Goal: Feedback & Contribution: Submit feedback/report problem

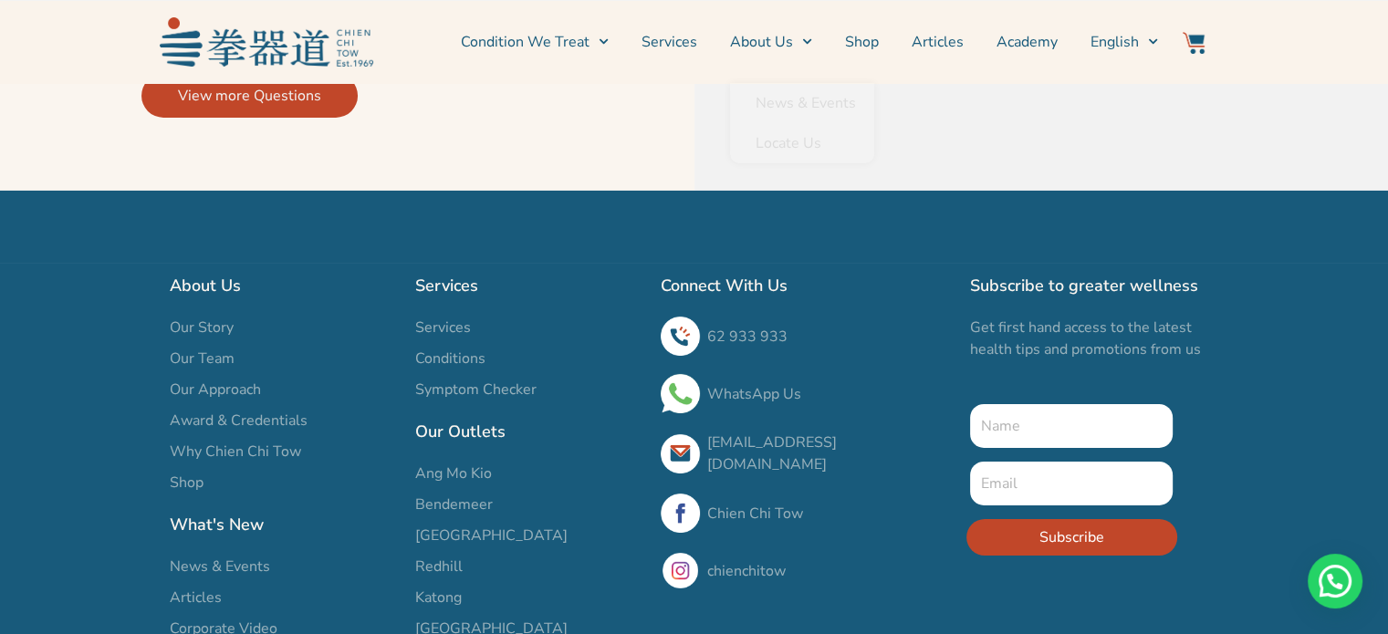
scroll to position [6457, 0]
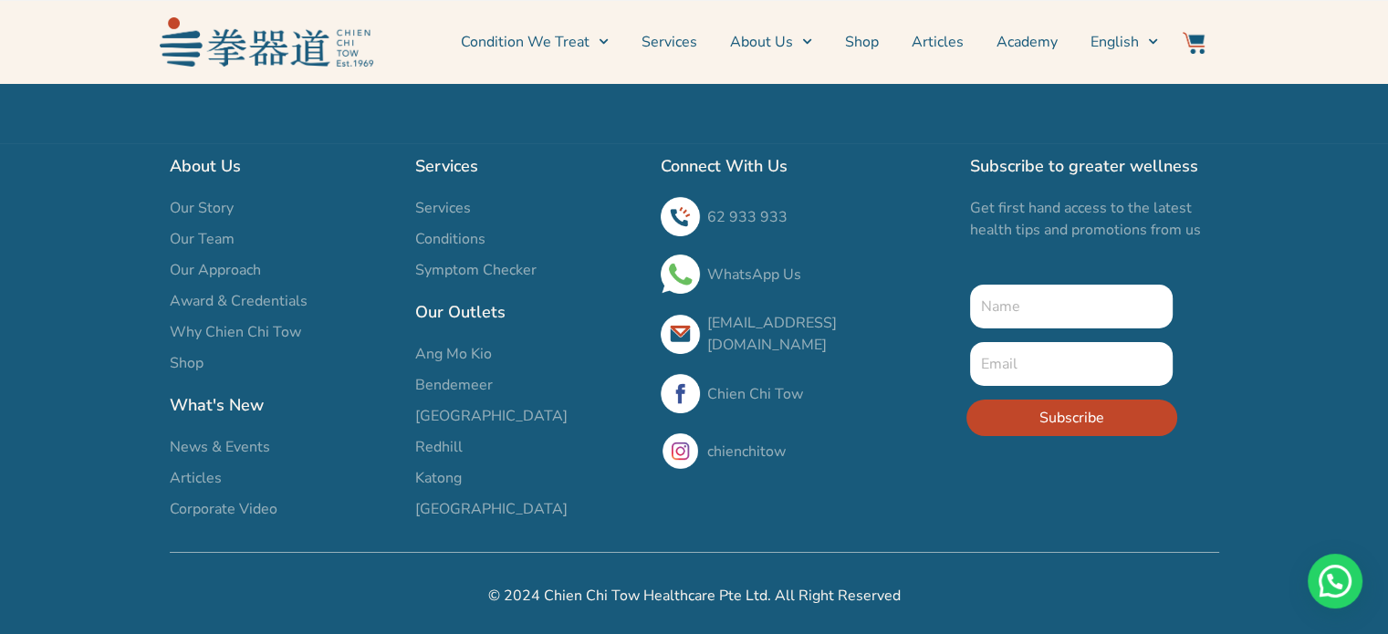
click at [837, 335] on link "[EMAIL_ADDRESS][DOMAIN_NAME]" at bounding box center [772, 334] width 130 height 42
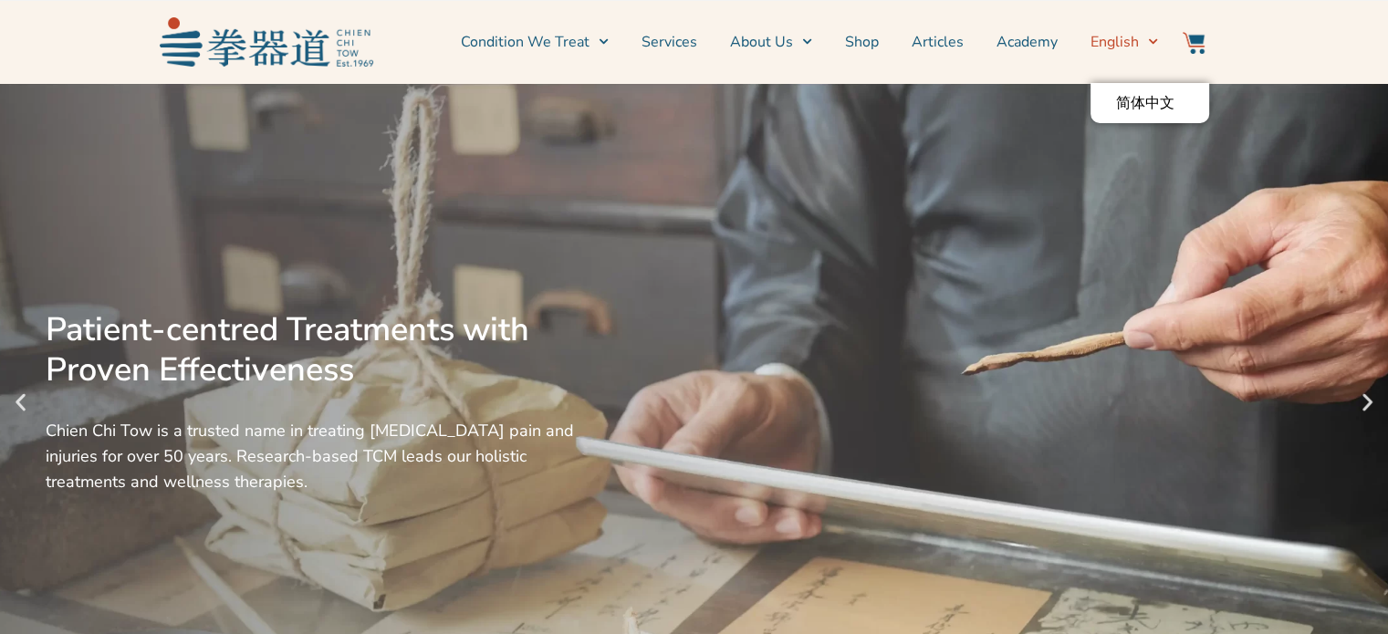
click at [1117, 49] on span "English" at bounding box center [1114, 42] width 48 height 22
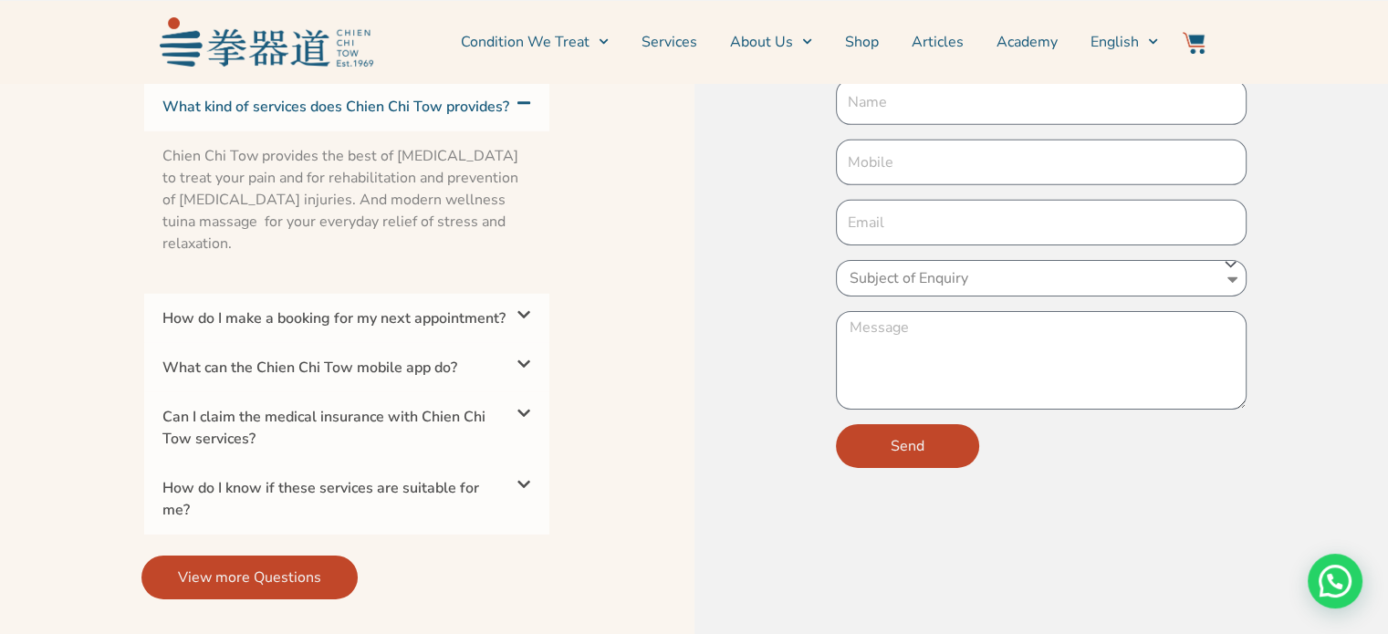
scroll to position [5747, 0]
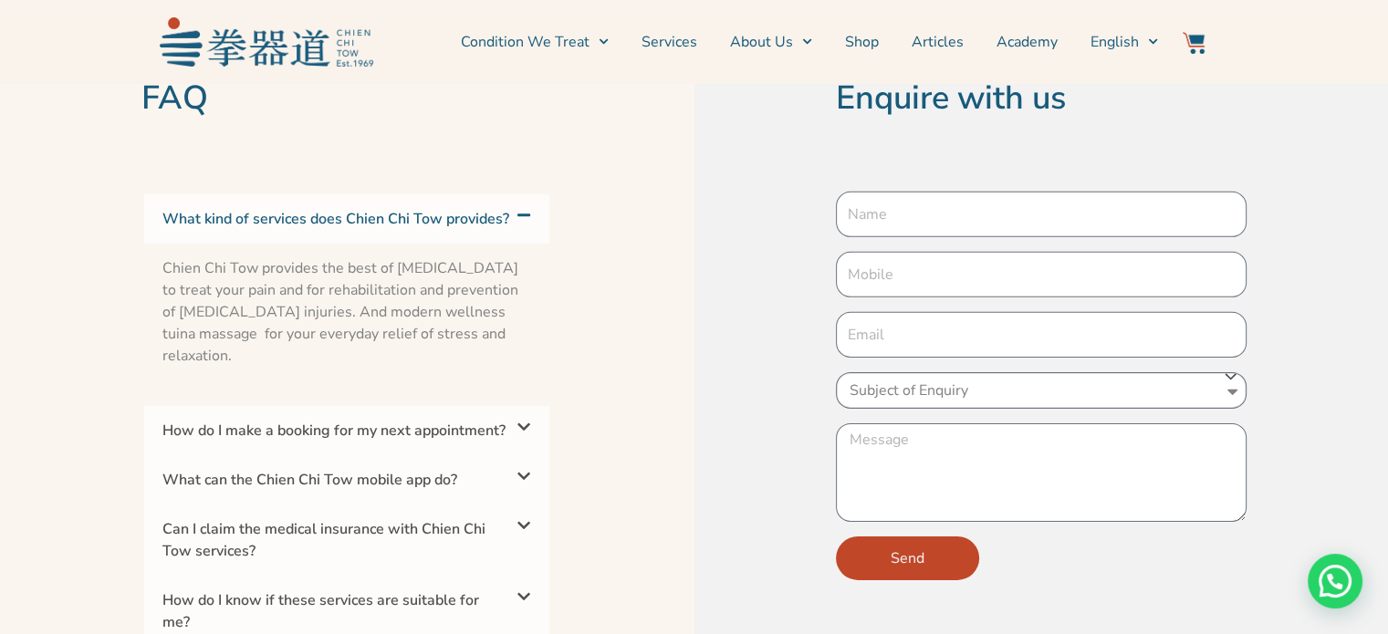
click at [946, 387] on select "Subject of Enquiry Treatments Wellness Partnership" at bounding box center [1041, 390] width 411 height 36
select select "Partnership"
click at [836, 372] on select "Subject of Enquiry Treatments Wellness Partnership" at bounding box center [1041, 390] width 411 height 36
click at [942, 436] on textarea "New Form" at bounding box center [1041, 472] width 411 height 99
click at [953, 192] on input "New Form" at bounding box center [1041, 215] width 411 height 46
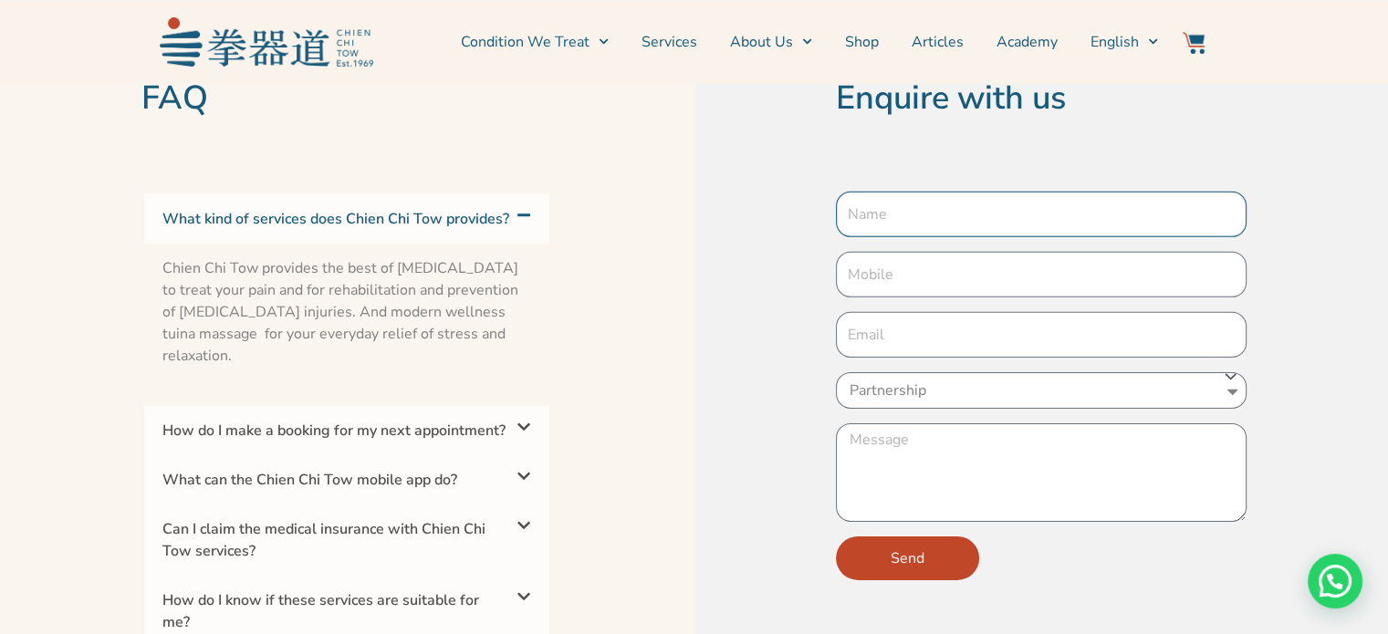
type input "Olivia Voon"
type input "93983292"
drag, startPoint x: 1077, startPoint y: 313, endPoint x: 533, endPoint y: 331, distance: 544.0
click at [533, 331] on div "FAQ What kind of services does Chien Chi Tow provides? Chien Chi Tow provides t…" at bounding box center [694, 394] width 1388 height 779
type input "oliviavoonsueming@gmail.com"
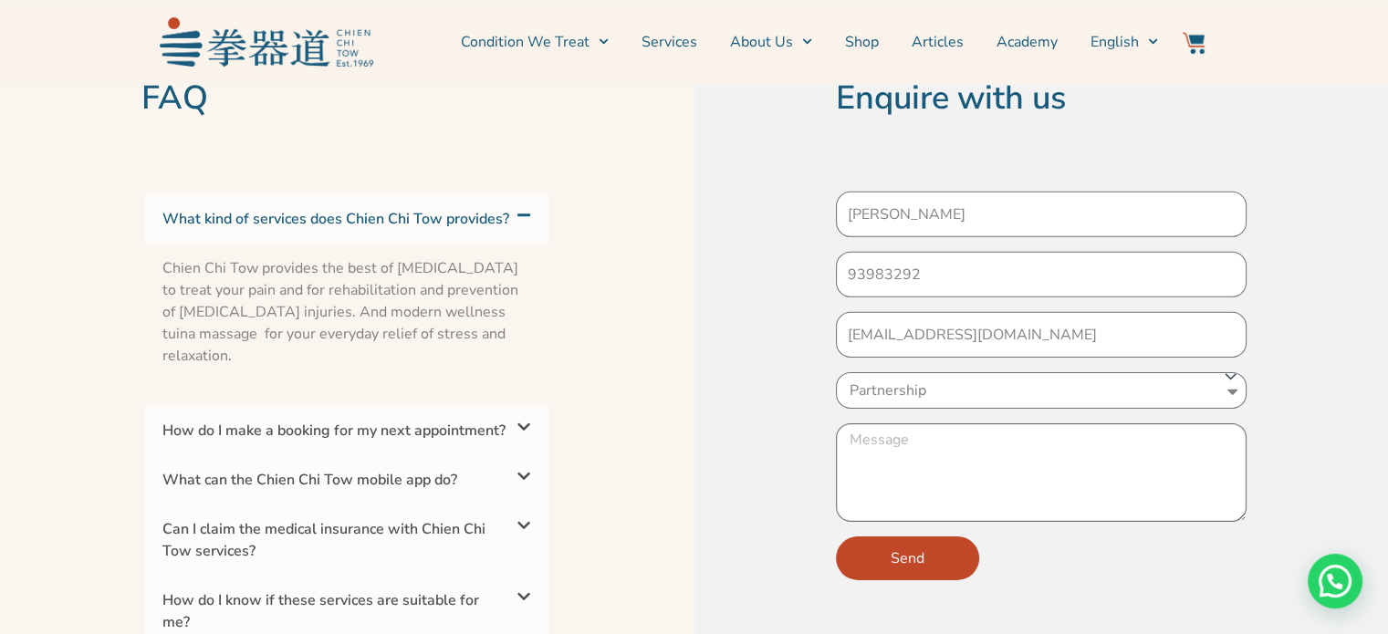
type textarea "I"
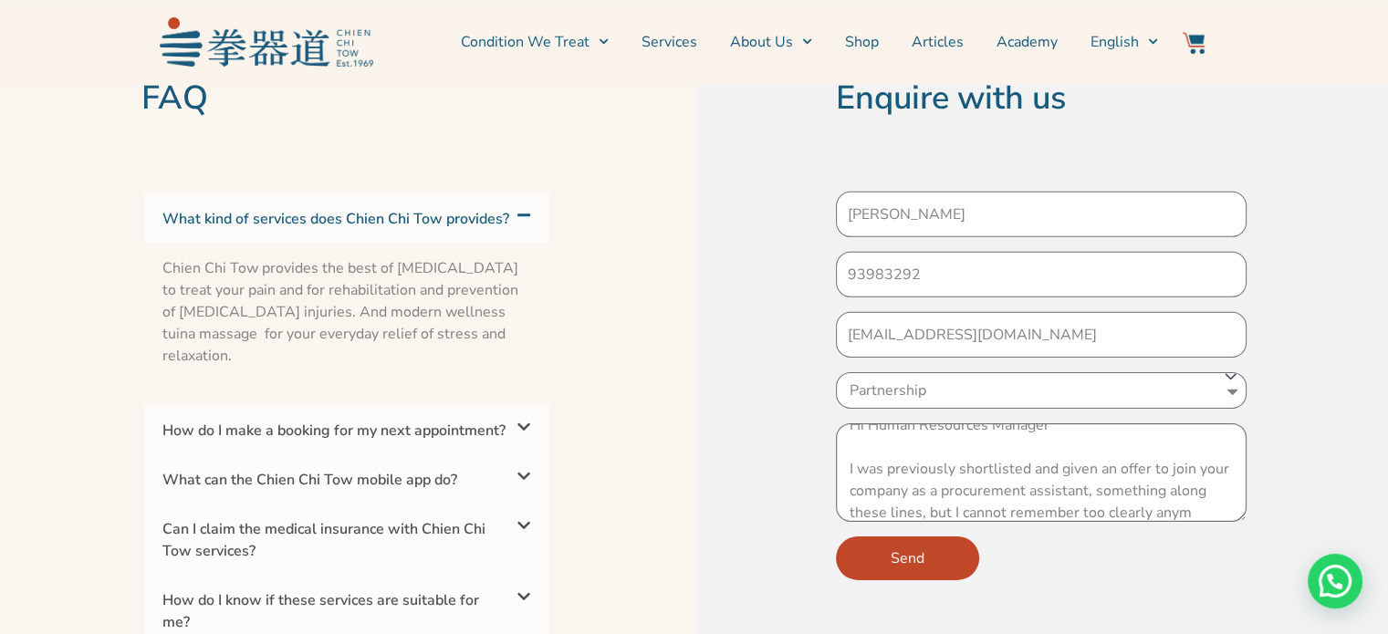
scroll to position [36, 0]
click at [1024, 424] on textarea "Hi Human Resources Manager I was previously shortlisted and given an offer to j…" at bounding box center [1041, 472] width 411 height 99
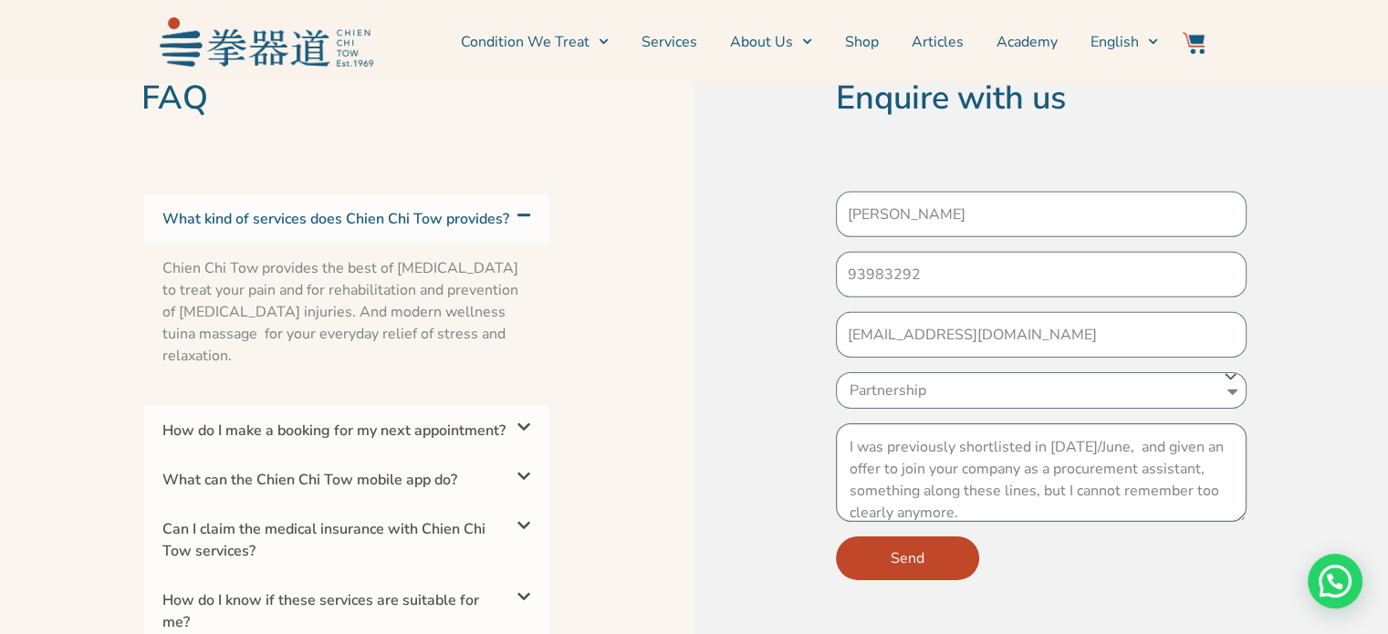
click at [1078, 423] on textarea "Hi Human Resources Manager I was previously shortlisted in 2023 May/June, and g…" at bounding box center [1041, 472] width 411 height 99
click at [1133, 492] on textarea "Hi Human Resources Manager I was previously shortlisted in 2023 in the month of…" at bounding box center [1041, 472] width 411 height 99
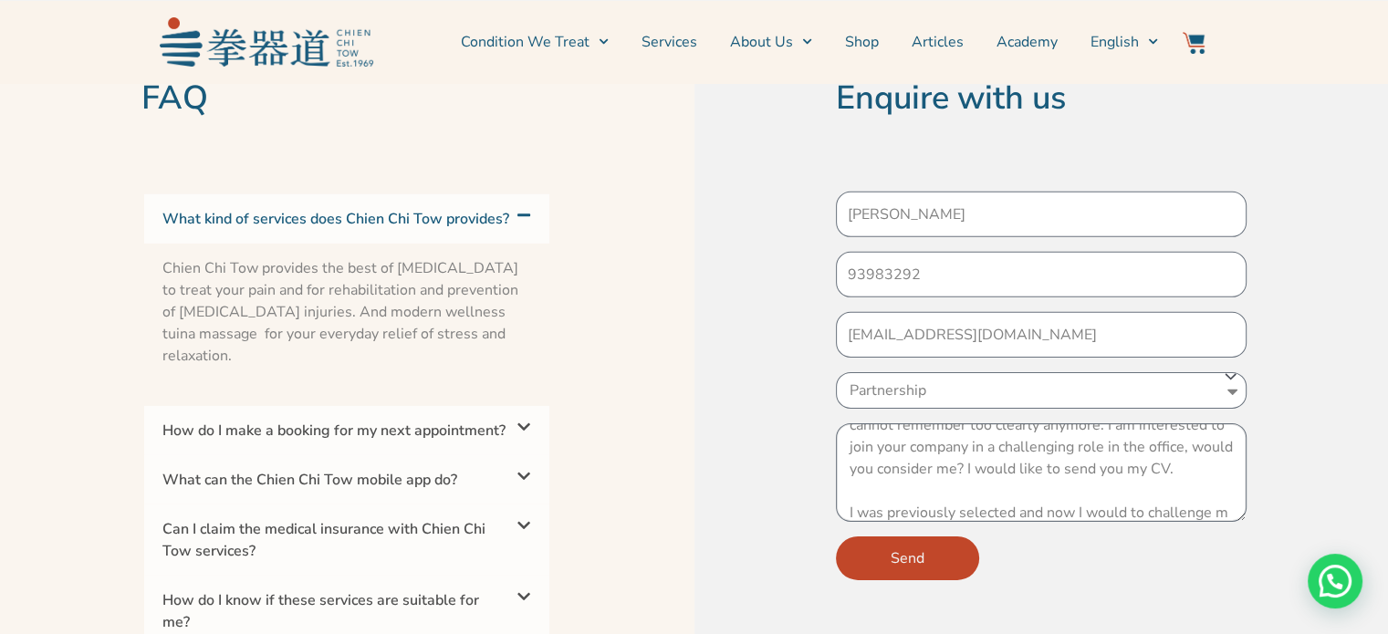
scroll to position [146, 0]
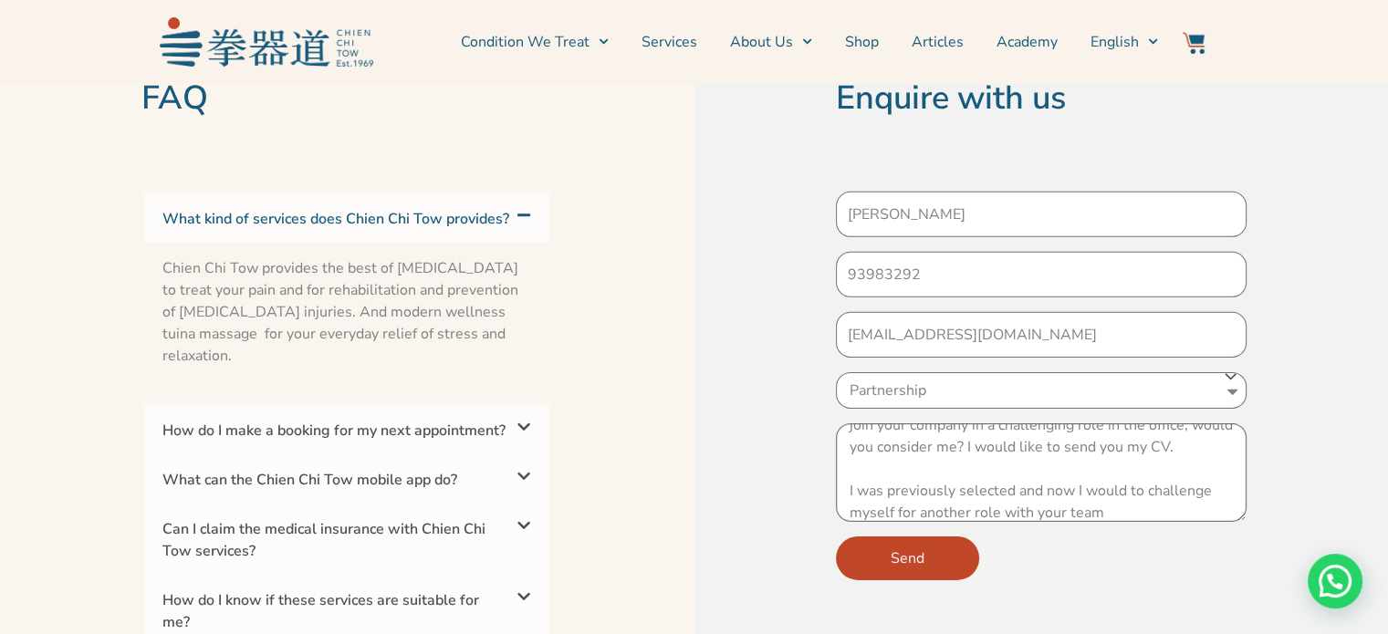
click at [1014, 490] on textarea "Hi Human Resources Manager I was previously shortlisted in 2023 in the month of…" at bounding box center [1041, 472] width 411 height 99
click at [1211, 484] on textarea "Hi Human Resources Manager I was previously shortlisted in 2023 in the month of…" at bounding box center [1041, 472] width 411 height 99
click at [971, 496] on textarea "Hi Human Resources Manager I was previously shortlisted in 2023 in the month of…" at bounding box center [1041, 472] width 411 height 99
click at [1015, 488] on textarea "Hi Human Resources Manager I was previously shortlisted in 2023 in the month of…" at bounding box center [1041, 472] width 411 height 99
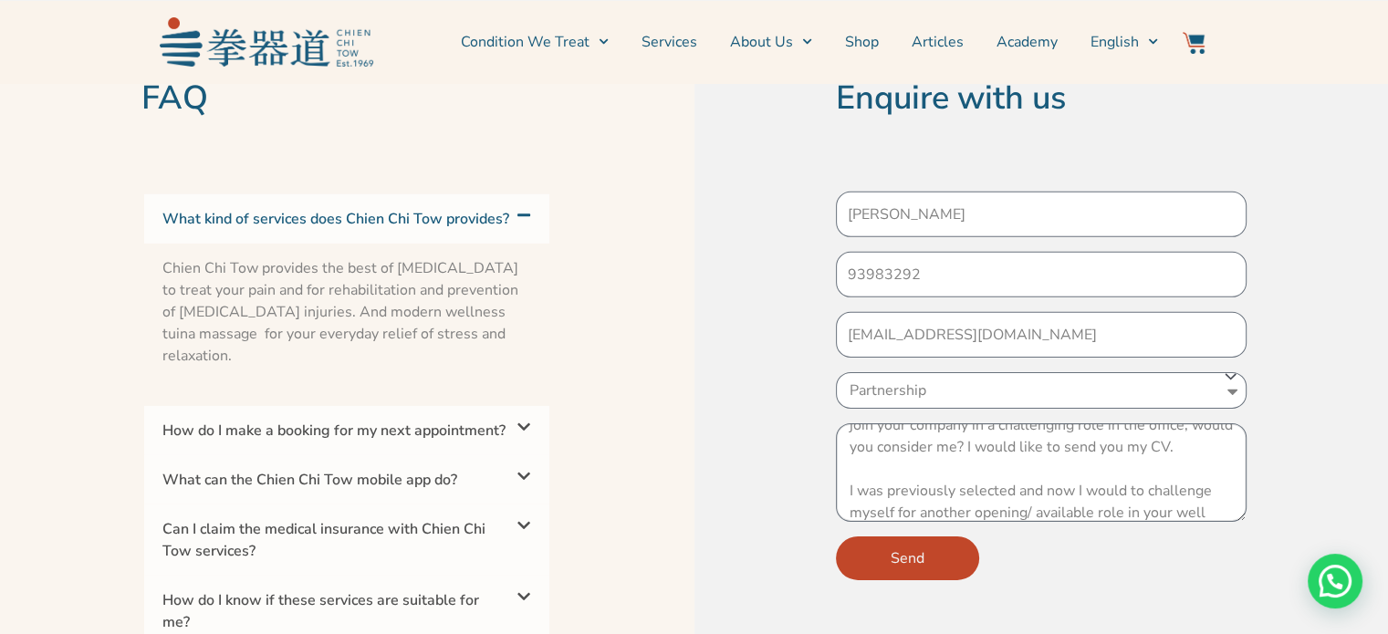
click at [1014, 495] on textarea "Hi Human Resources Manager I was previously shortlisted in 2023 in the month of…" at bounding box center [1041, 472] width 411 height 99
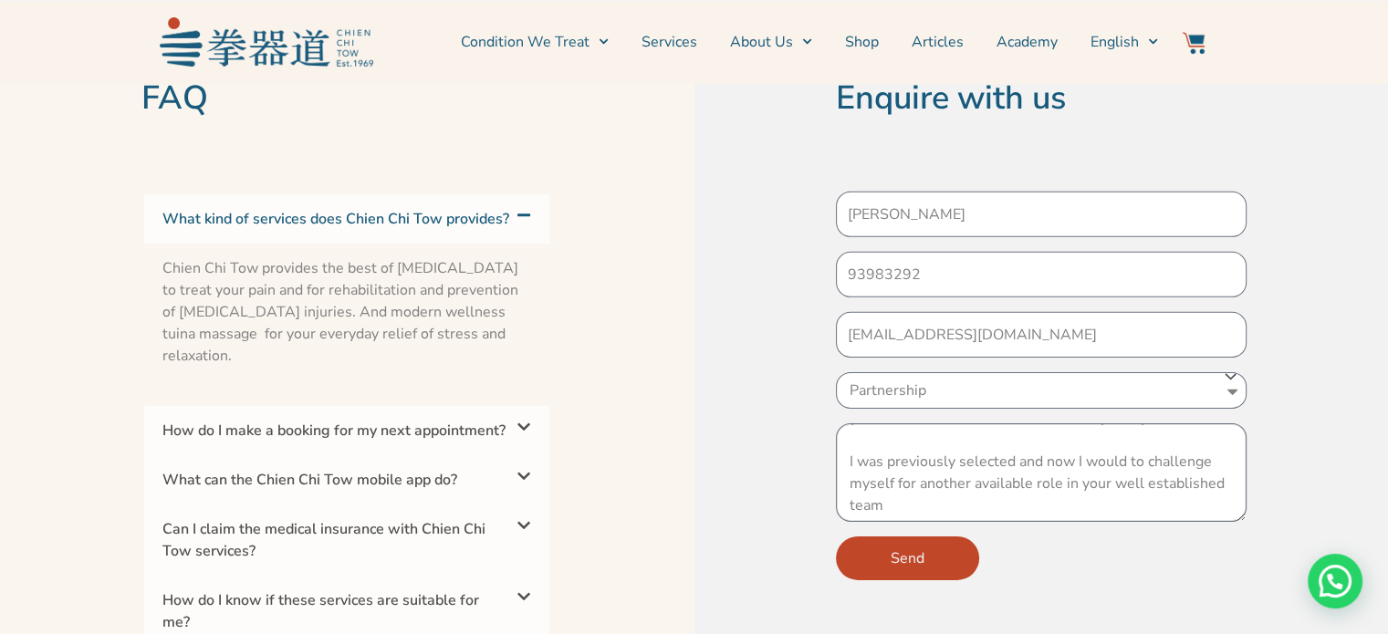
click at [1076, 488] on textarea "Hi Human Resources Manager I was previously shortlisted in 2023 in the month of…" at bounding box center [1041, 472] width 411 height 99
paste textarea "In my current role, I coordinate the procurement of hardware from China OEM man…"
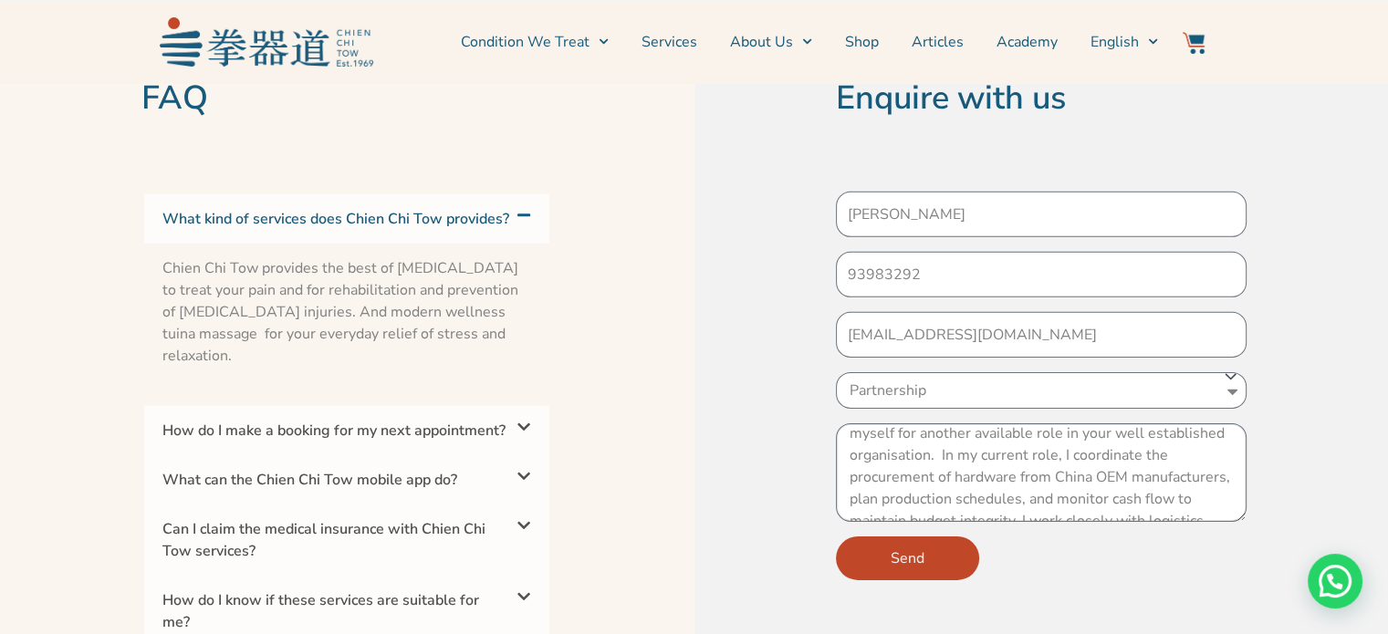
scroll to position [182, 0]
click at [938, 473] on textarea "Hi Human Resources Manager I was previously shortlisted in 2023 in the month of…" at bounding box center [1041, 472] width 411 height 99
type textarea "Hi Human Resources Manager I was previously shortlisted in 2023 in the month of…"
click at [925, 539] on button "Send" at bounding box center [907, 558] width 143 height 44
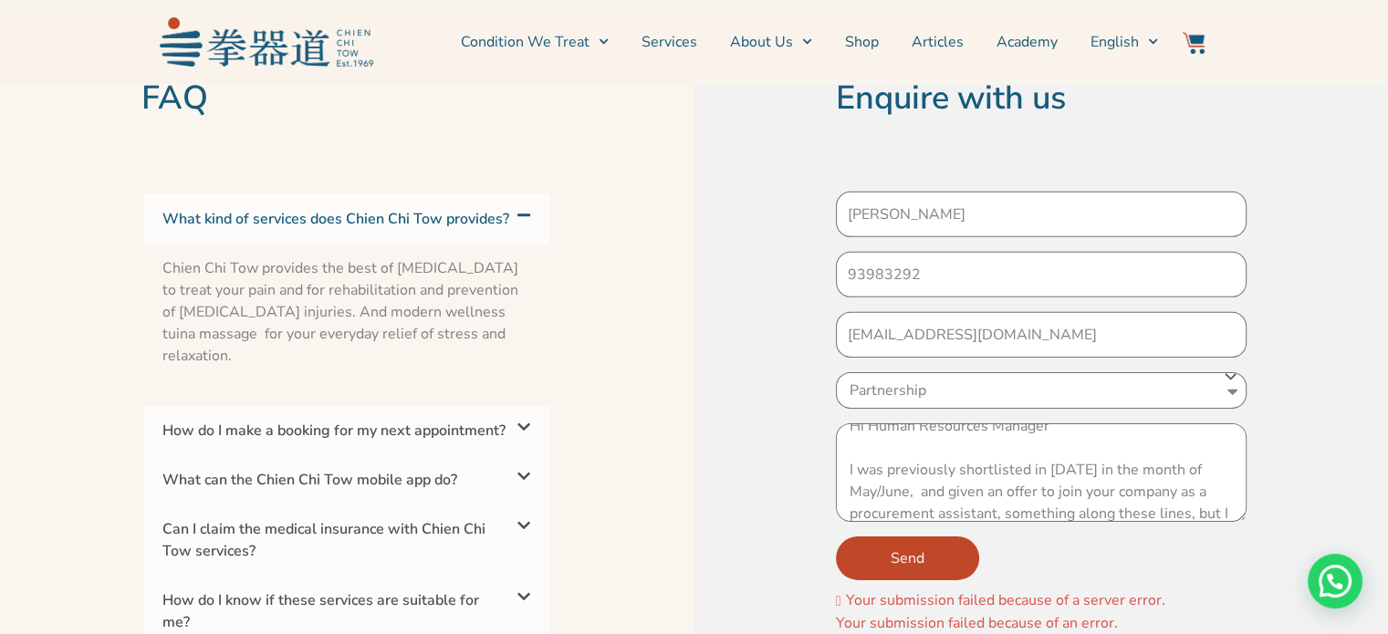
scroll to position [0, 0]
click at [1076, 455] on textarea "Hi Human Resources Manager I was previously shortlisted in 2023 in the month of…" at bounding box center [1041, 472] width 411 height 99
click at [788, 177] on section "Enquire with us Olivia Voon 93983292 oliviavoonsueming@gmail.com Subject of Enq…" at bounding box center [1041, 371] width 694 height 733
click at [1022, 458] on textarea "Hi Human Resources Manager I was previously shortlisted in 2023 in the month of…" at bounding box center [1041, 472] width 411 height 99
click at [1127, 372] on select "Subject of Enquiry Treatments Wellness Partnership" at bounding box center [1041, 390] width 411 height 36
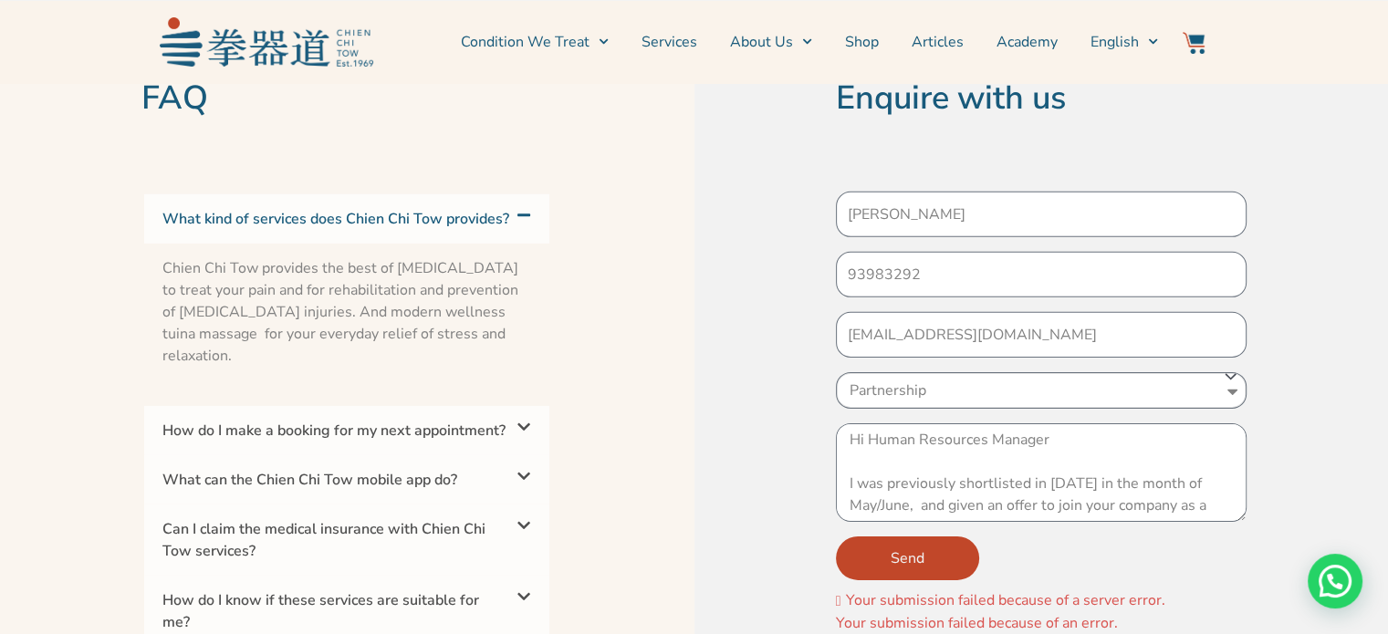
click at [836, 372] on select "Subject of Enquiry Treatments Wellness Partnership" at bounding box center [1041, 390] width 411 height 36
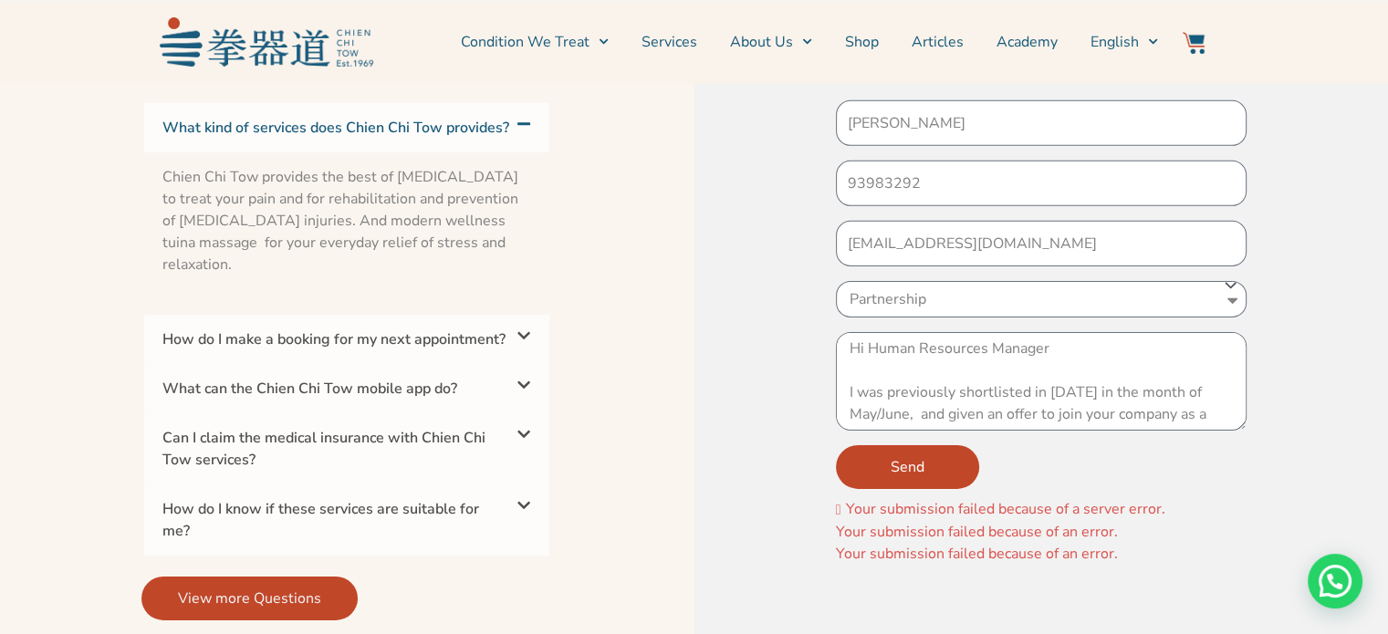
click at [952, 445] on button "Send" at bounding box center [907, 467] width 143 height 44
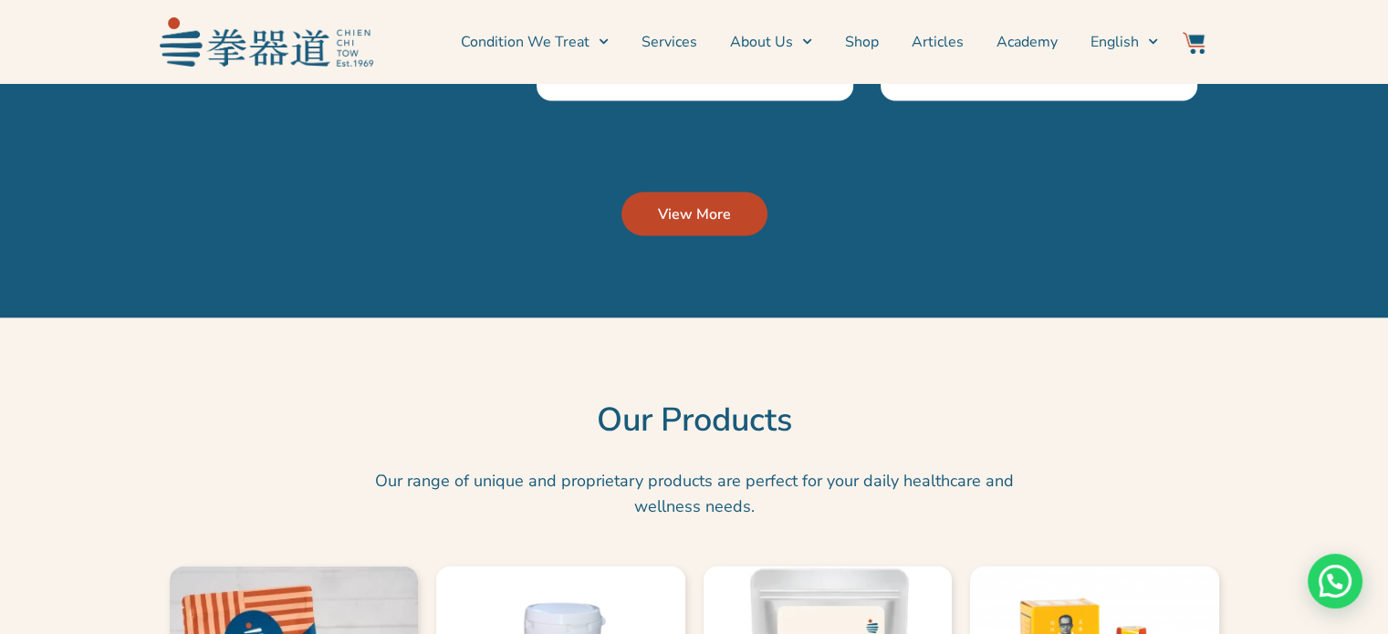
scroll to position [3649, 0]
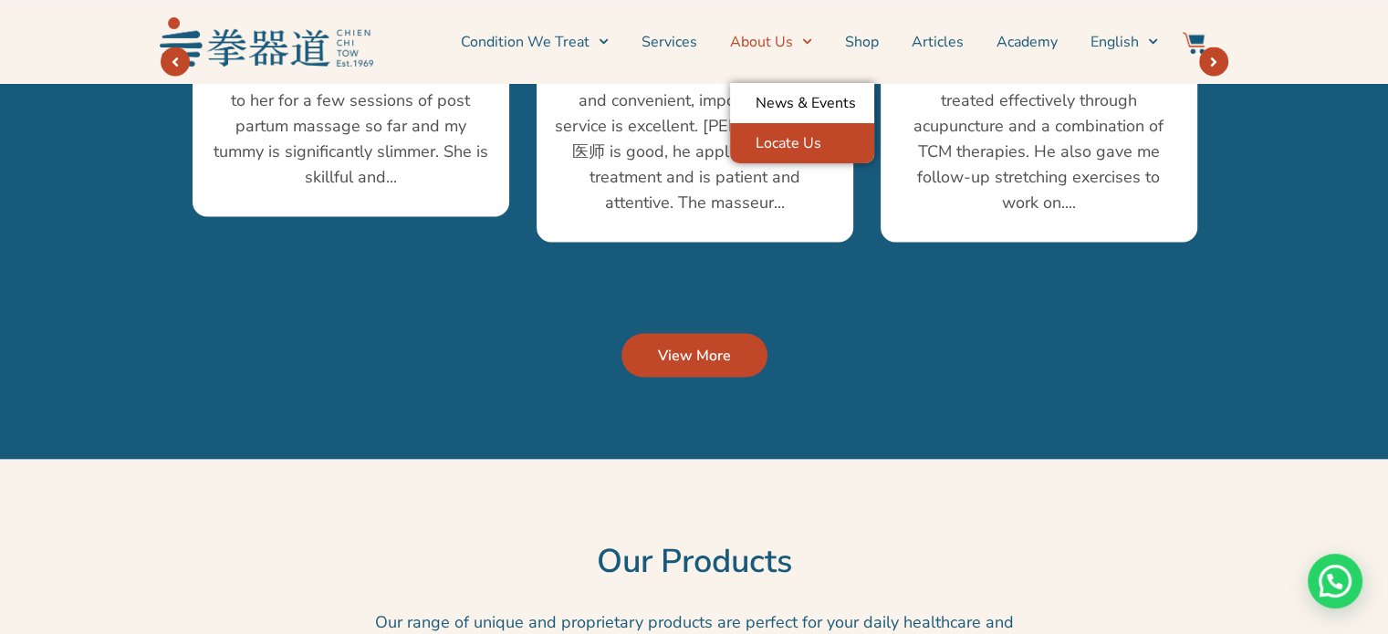
click at [775, 155] on link "Locate Us" at bounding box center [802, 143] width 144 height 40
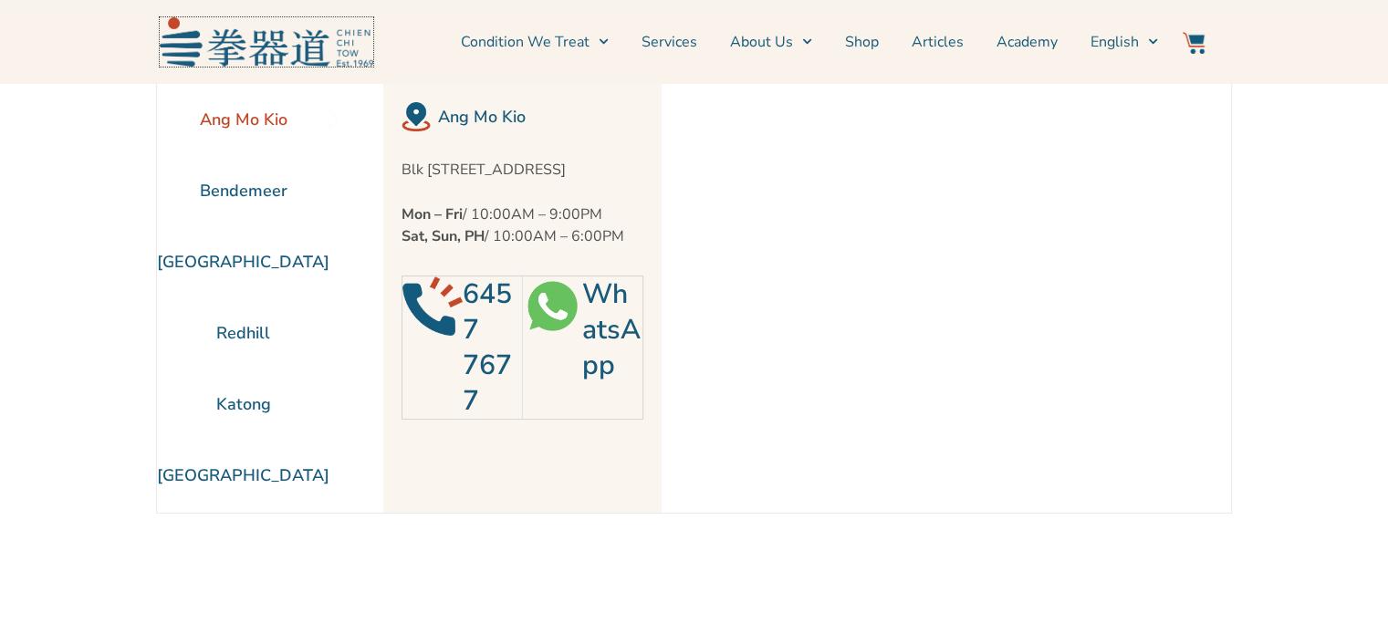
click at [326, 30] on img at bounding box center [266, 41] width 213 height 48
click at [1336, 594] on div "Need help?" at bounding box center [1334, 581] width 55 height 55
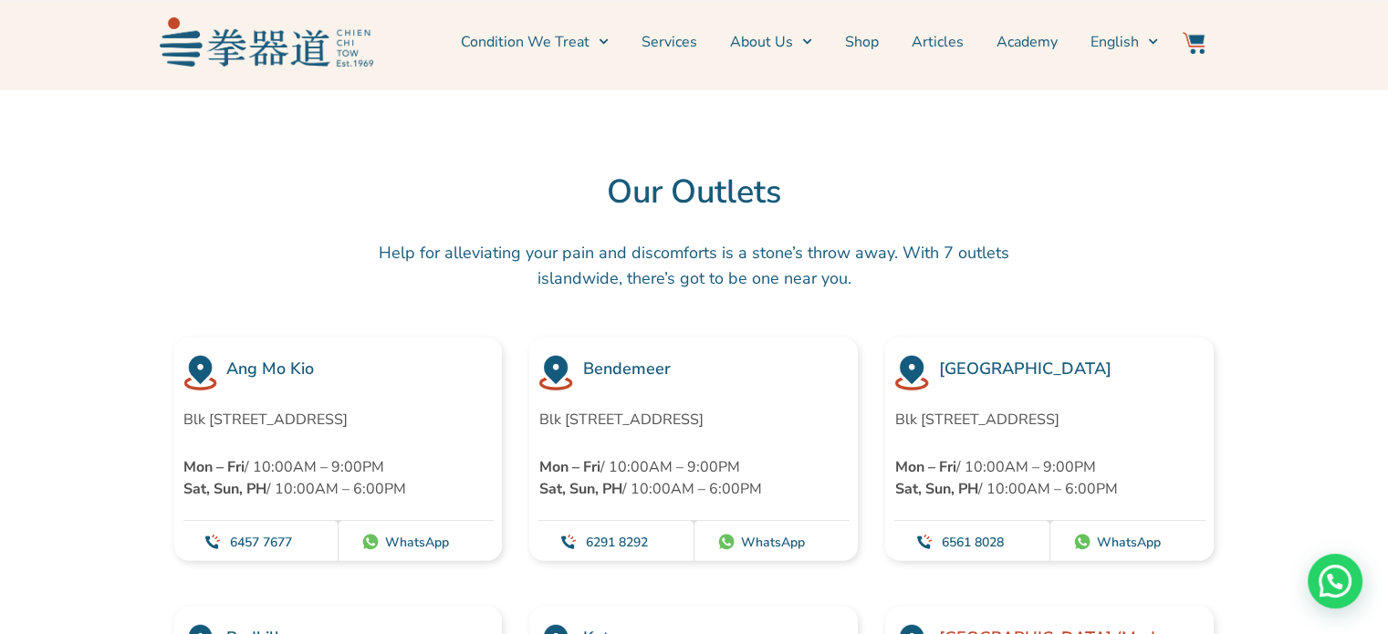
scroll to position [4653, 0]
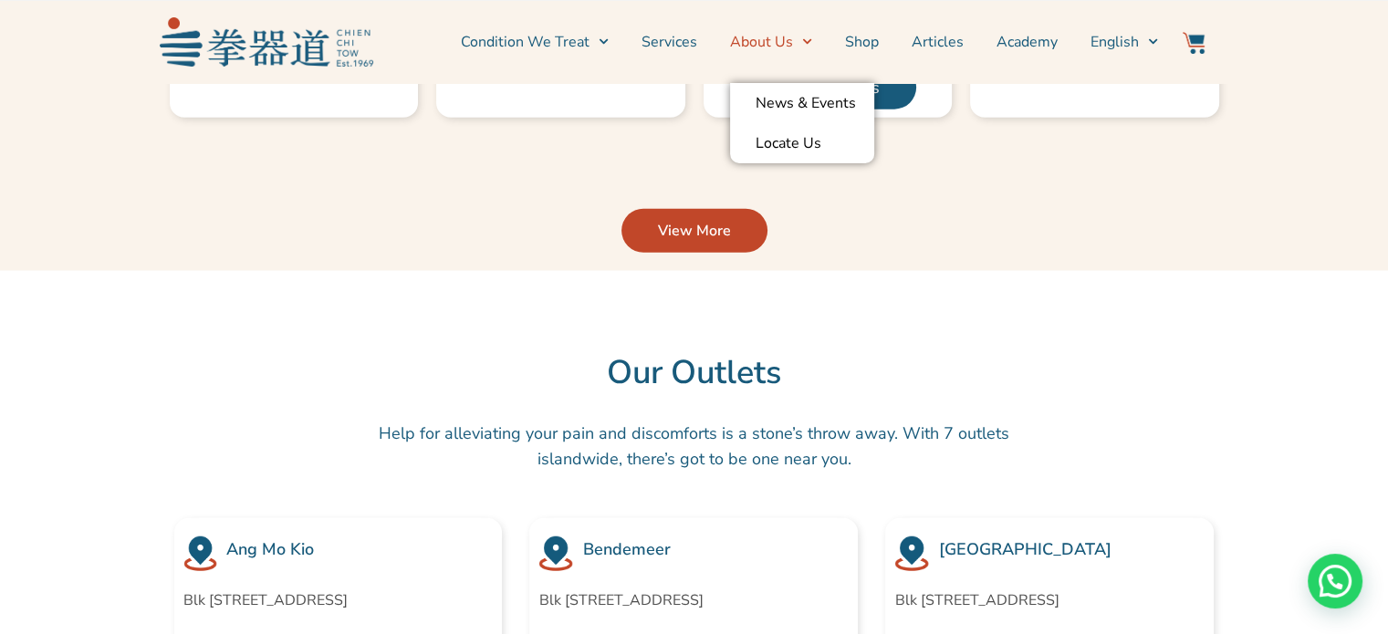
click at [772, 38] on link "About Us" at bounding box center [771, 42] width 82 height 46
click at [799, 43] on span "Menu" at bounding box center [802, 41] width 19 height 28
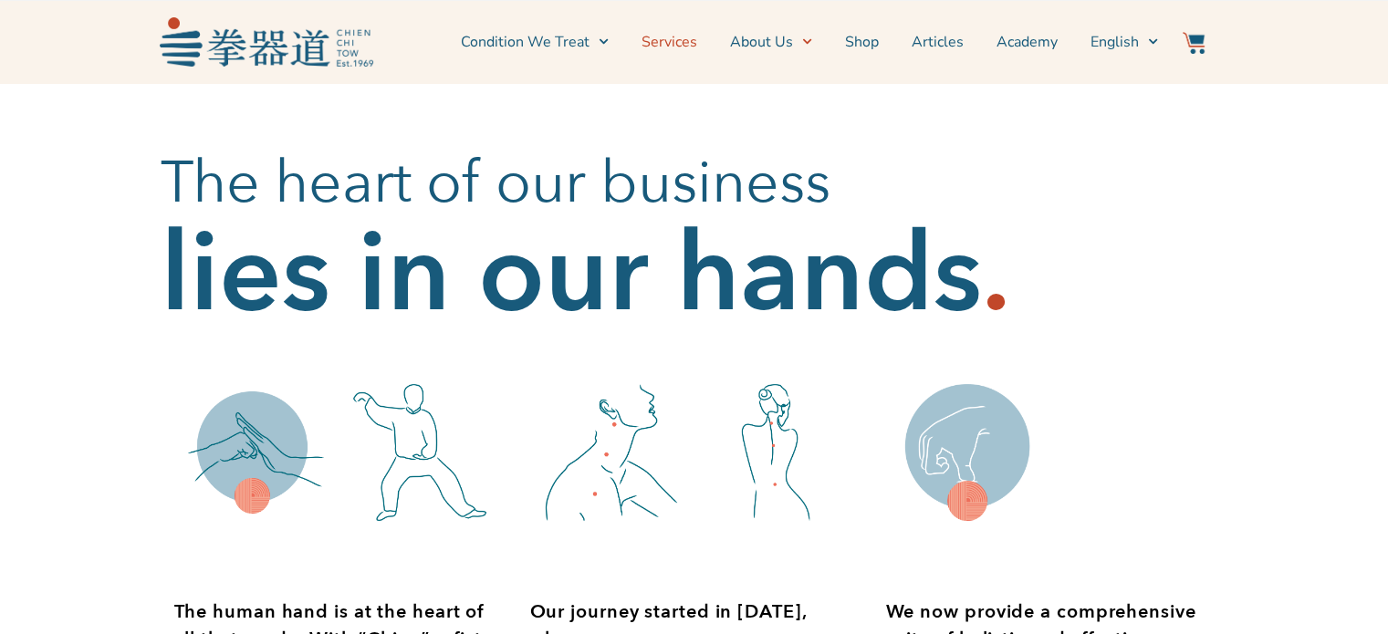
click at [696, 33] on link "Services" at bounding box center [669, 42] width 56 height 46
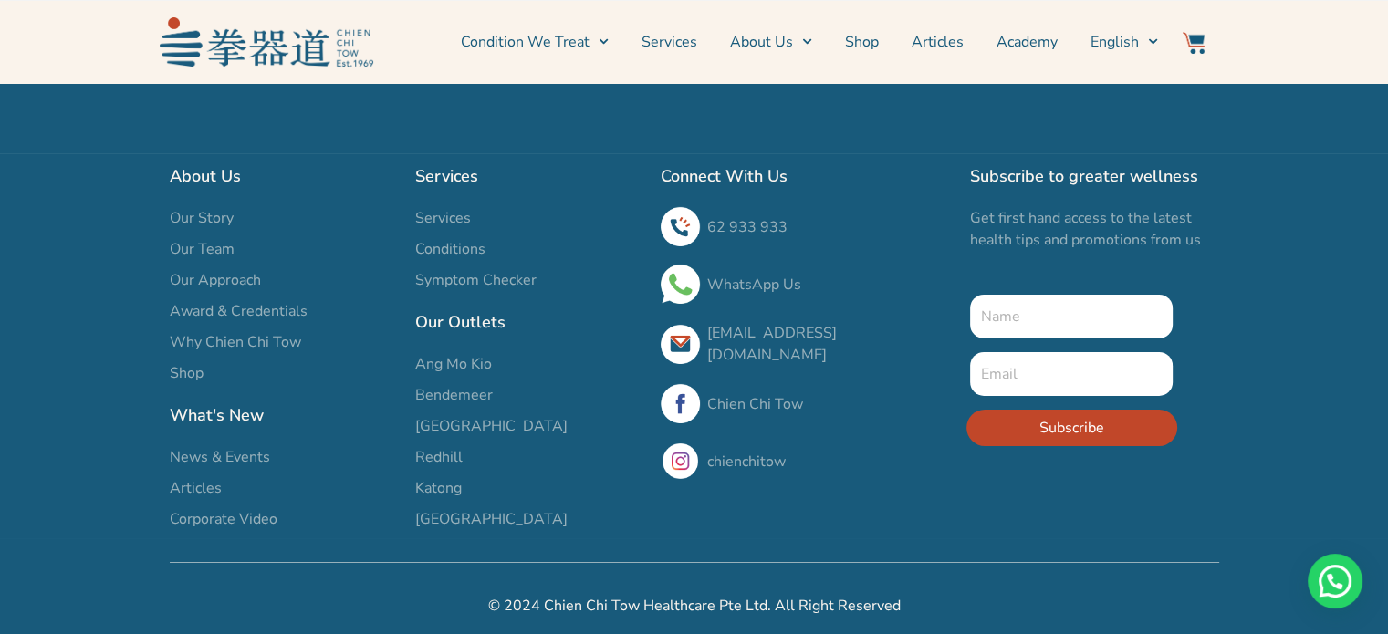
scroll to position [6295, 0]
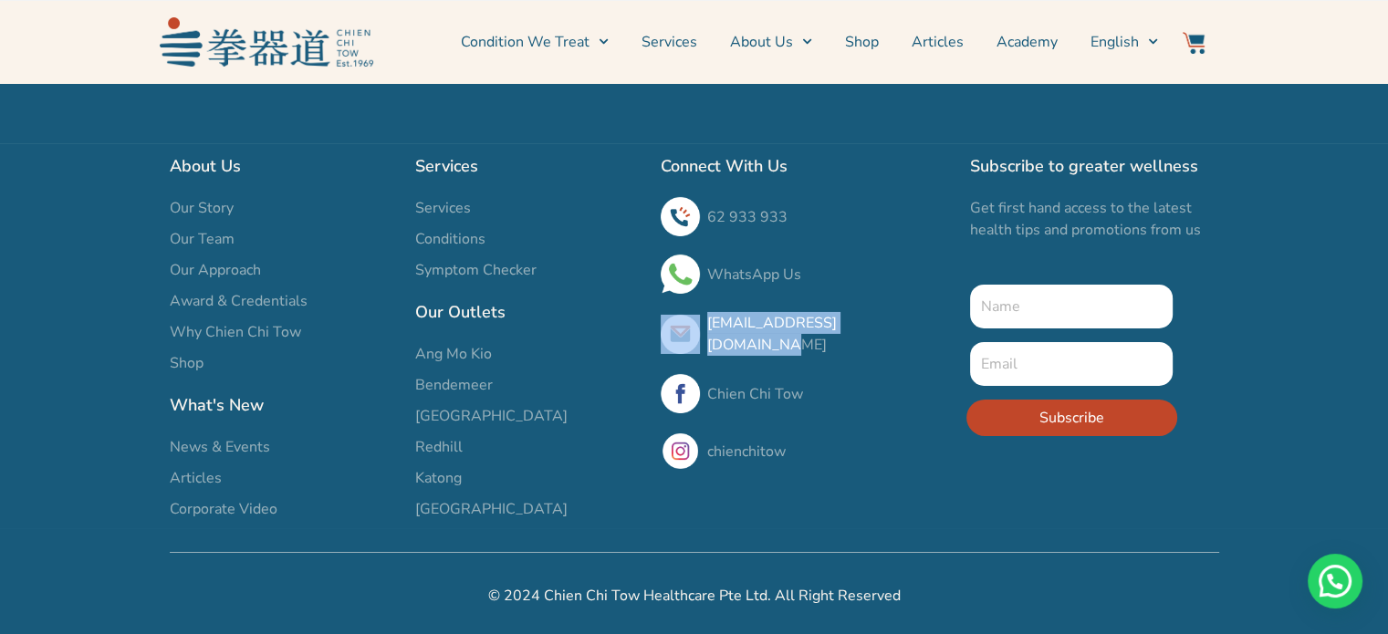
drag, startPoint x: 908, startPoint y: 331, endPoint x: 709, endPoint y: 336, distance: 198.9
click at [705, 336] on div "[EMAIL_ADDRESS][DOMAIN_NAME]" at bounding box center [806, 334] width 291 height 44
copy link "[EMAIL_ADDRESS][DOMAIN_NAME]"
